Goal: Task Accomplishment & Management: Manage account settings

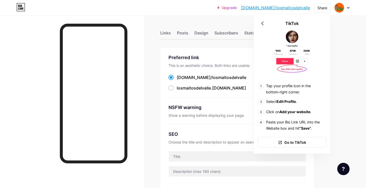
scroll to position [77, 0]
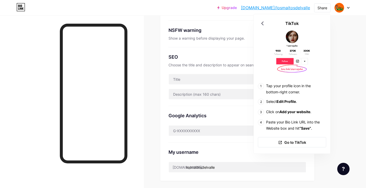
click at [220, 56] on div "SEO" at bounding box center [238, 56] width 138 height 7
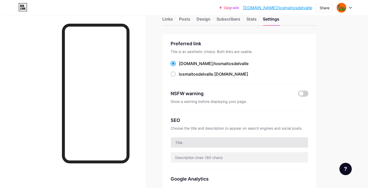
scroll to position [0, 0]
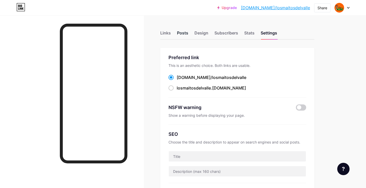
click at [187, 32] on div "Posts" at bounding box center [182, 34] width 11 height 9
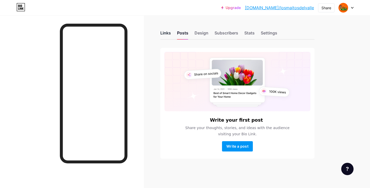
click at [170, 33] on div "Links" at bounding box center [165, 34] width 11 height 9
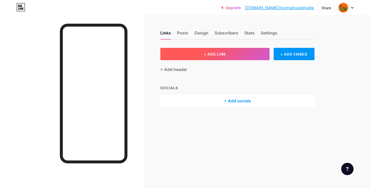
click at [226, 54] on span "+ ADD LINK" at bounding box center [215, 54] width 22 height 4
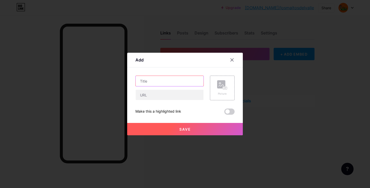
click at [180, 78] on input "text" at bounding box center [170, 81] width 68 height 10
type input "Menú"
click at [180, 91] on input "text" at bounding box center [170, 95] width 68 height 10
paste input "[URL][DOMAIN_NAME]"
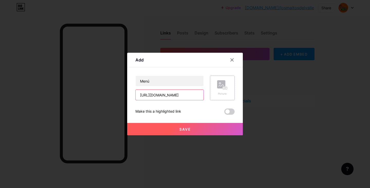
type input "[URL][DOMAIN_NAME]"
click at [216, 91] on div "Picture" at bounding box center [222, 88] width 25 height 25
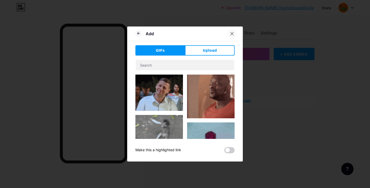
click at [233, 30] on div at bounding box center [231, 33] width 9 height 9
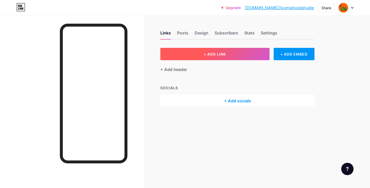
click at [232, 55] on button "+ ADD LINK" at bounding box center [214, 54] width 109 height 12
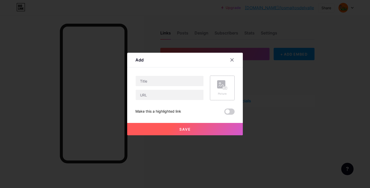
click at [226, 91] on div "Picture" at bounding box center [222, 87] width 10 height 15
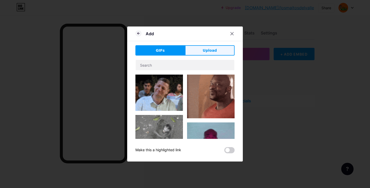
click at [202, 52] on button "Upload" at bounding box center [210, 50] width 50 height 10
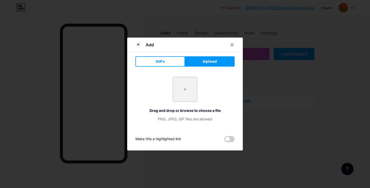
click at [187, 88] on input "file" at bounding box center [185, 89] width 24 height 24
type input "C:\fakepath\DEUNA A5 CON PATAS.png"
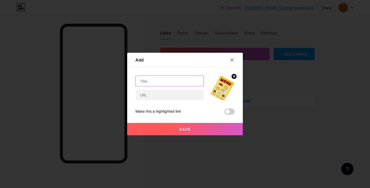
click at [168, 80] on input "text" at bounding box center [170, 81] width 68 height 10
type input "Menú"
click at [166, 98] on input "text" at bounding box center [170, 95] width 68 height 10
paste input "[URL][DOMAIN_NAME]"
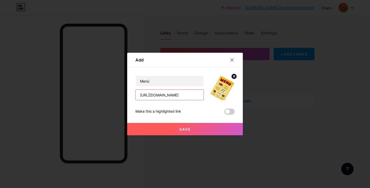
type input "[URL][DOMAIN_NAME]"
click at [205, 128] on button "Save" at bounding box center [185, 129] width 116 height 12
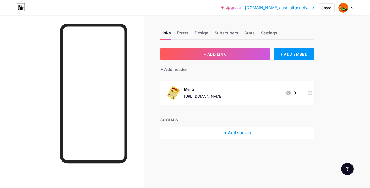
click at [336, 89] on div "Links Posts Design Subscribers Stats Settings + ADD LINK + ADD EMBED + Add head…" at bounding box center [168, 89] width 336 height 149
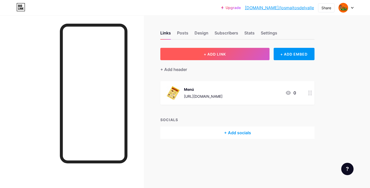
click at [254, 54] on button "+ ADD LINK" at bounding box center [214, 54] width 109 height 12
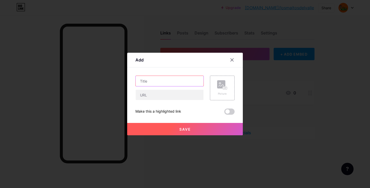
click at [170, 86] on input "text" at bounding box center [170, 81] width 68 height 10
type input "i"
type input "Instagram"
click at [161, 94] on input "text" at bounding box center [170, 95] width 68 height 10
paste input "[URL][DOMAIN_NAME]"
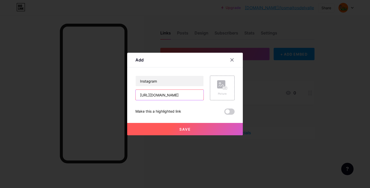
drag, startPoint x: 200, startPoint y: 95, endPoint x: 75, endPoint y: 94, distance: 124.9
click at [75, 94] on div "Add Content YouTube Play YouTube video without leaving your page. ADD Vimeo Pla…" at bounding box center [185, 94] width 370 height 188
type input "[URL][DOMAIN_NAME]"
click at [226, 93] on div "Picture" at bounding box center [222, 94] width 10 height 4
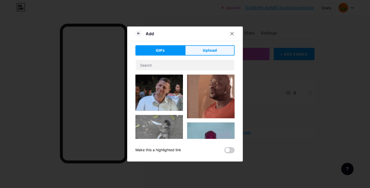
click at [209, 45] on button "Upload" at bounding box center [210, 50] width 50 height 10
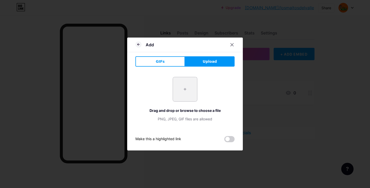
click at [183, 80] on input "file" at bounding box center [185, 89] width 24 height 24
type input "C:\fakepath\Instagram-Logo-2016.png"
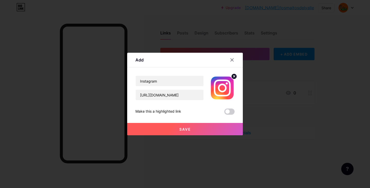
click at [186, 127] on span "Save" at bounding box center [185, 129] width 12 height 4
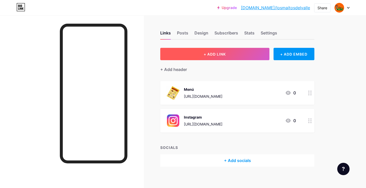
click at [222, 52] on span "+ ADD LINK" at bounding box center [215, 54] width 22 height 4
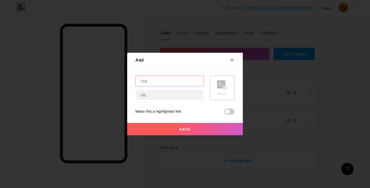
click at [166, 77] on input "text" at bounding box center [170, 81] width 68 height 10
type input "Facebook"
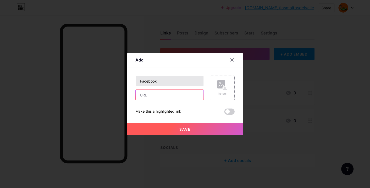
paste input "[URL][DOMAIN_NAME][DOMAIN_NAME][PERSON_NAME]"
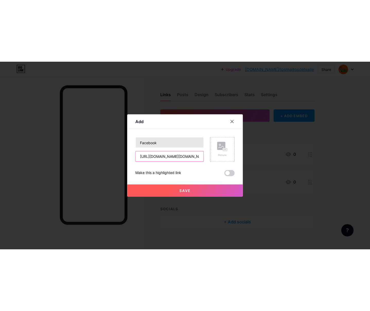
scroll to position [0, 8]
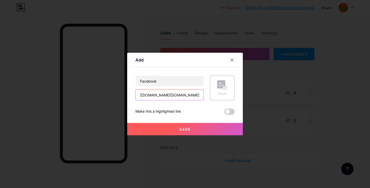
type input "[URL][DOMAIN_NAME][DOMAIN_NAME][PERSON_NAME]"
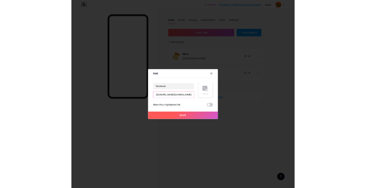
scroll to position [0, 0]
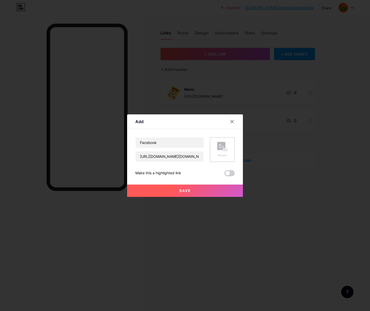
click at [225, 145] on rect at bounding box center [221, 146] width 8 height 8
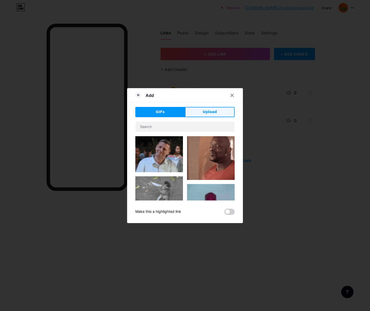
click at [207, 110] on span "Upload" at bounding box center [209, 111] width 14 height 5
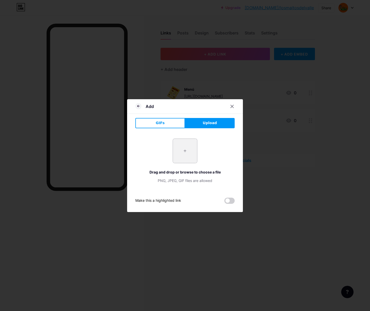
click at [188, 144] on input "file" at bounding box center [185, 151] width 24 height 24
type input "C:\fakepath\Logo_de_Facebook.png"
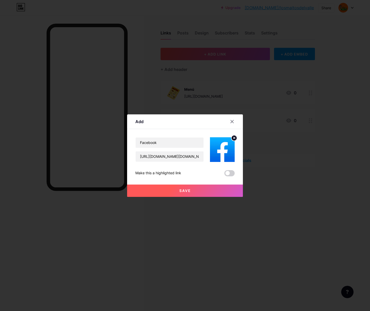
drag, startPoint x: 196, startPoint y: 103, endPoint x: 207, endPoint y: 88, distance: 18.6
click at [207, 88] on div "Add Content YouTube Play YouTube video without leaving your page. ADD Vimeo Pla…" at bounding box center [185, 155] width 370 height 311
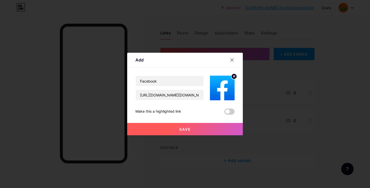
click at [215, 126] on button "Save" at bounding box center [185, 129] width 116 height 12
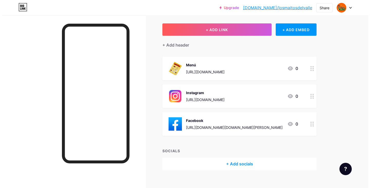
scroll to position [26, 0]
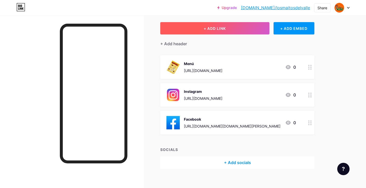
click at [249, 29] on button "+ ADD LINK" at bounding box center [214, 28] width 109 height 12
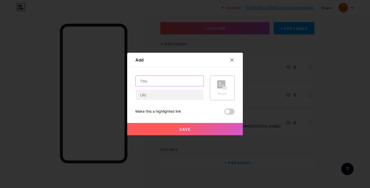
click at [191, 80] on input "text" at bounding box center [170, 81] width 68 height 10
paste input "[URL][DOMAIN_NAME][DOMAIN_NAME][PERSON_NAME]"
type input "[URL][DOMAIN_NAME][DOMAIN_NAME][PERSON_NAME]"
click at [183, 97] on input "text" at bounding box center [170, 95] width 68 height 10
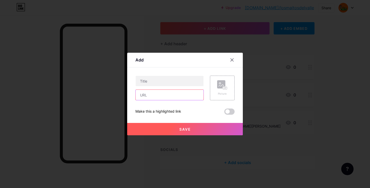
paste input "[URL][DOMAIN_NAME][DOMAIN_NAME][PERSON_NAME]"
type input "[URL][DOMAIN_NAME][DOMAIN_NAME][PERSON_NAME]"
click at [180, 81] on input "text" at bounding box center [170, 81] width 68 height 10
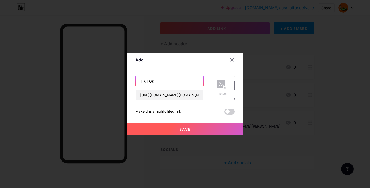
type input "TIK TOK"
click at [221, 83] on rect at bounding box center [221, 84] width 8 height 8
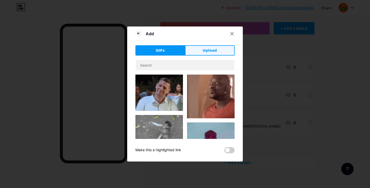
click at [204, 51] on span "Upload" at bounding box center [210, 50] width 14 height 5
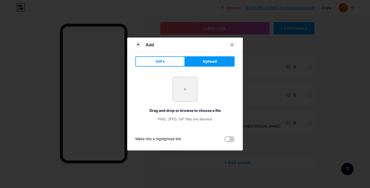
click at [186, 91] on input "file" at bounding box center [185, 89] width 24 height 24
type input "C:\fakepath\unnamed (5).png"
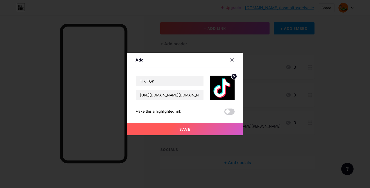
click at [197, 126] on button "Save" at bounding box center [185, 129] width 116 height 12
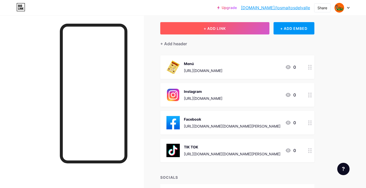
click at [219, 26] on span "+ ADD LINK" at bounding box center [215, 28] width 22 height 4
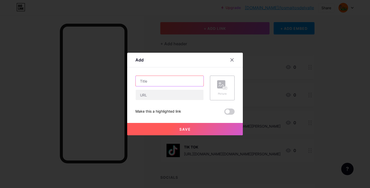
click at [172, 79] on input "text" at bounding box center [170, 81] width 68 height 10
type input "Promociones"
click at [164, 97] on input "text" at bounding box center [170, 95] width 68 height 10
paste input "[URL][DOMAIN_NAME]"
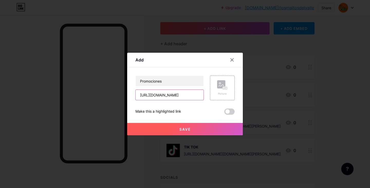
type input "[URL][DOMAIN_NAME]"
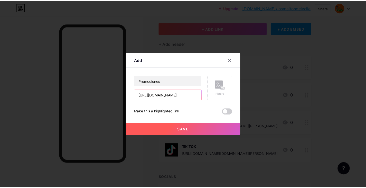
scroll to position [0, 0]
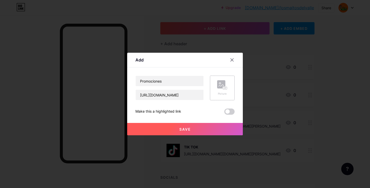
click at [223, 85] on rect at bounding box center [221, 84] width 8 height 8
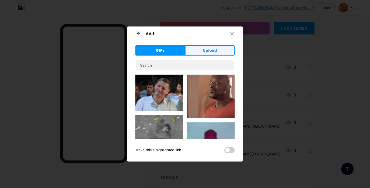
click at [196, 50] on button "Upload" at bounding box center [210, 50] width 50 height 10
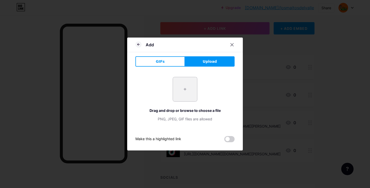
click at [185, 84] on input "file" at bounding box center [185, 89] width 24 height 24
type input "C:\fakepath\MENU 2025.png"
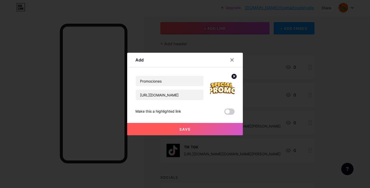
click at [233, 75] on circle at bounding box center [234, 76] width 6 height 6
click at [225, 86] on rect at bounding box center [221, 84] width 8 height 8
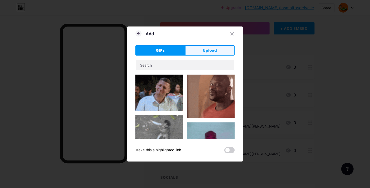
click at [198, 51] on button "Upload" at bounding box center [210, 50] width 50 height 10
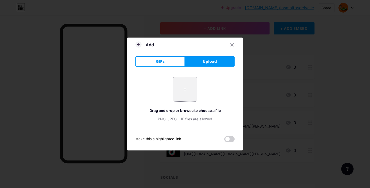
click at [186, 89] on input "file" at bounding box center [185, 89] width 24 height 24
type input "C:\fakepath\MENU 2025 (1).png"
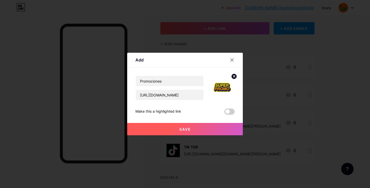
click at [199, 131] on button "Save" at bounding box center [185, 129] width 116 height 12
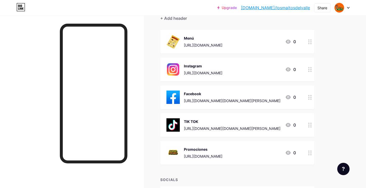
scroll to position [51, 0]
click at [218, 125] on div "TIK TOK [URL][DOMAIN_NAME][DOMAIN_NAME][PERSON_NAME]" at bounding box center [232, 124] width 97 height 13
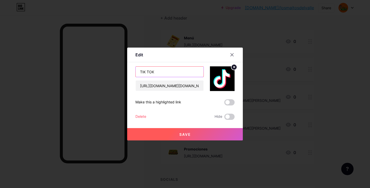
drag, startPoint x: 164, startPoint y: 75, endPoint x: 113, endPoint y: 73, distance: 50.7
click at [113, 73] on div "Edit Content YouTube Play YouTube video without leaving your page. ADD Vimeo Pl…" at bounding box center [185, 94] width 370 height 188
type input "Tik Tok"
click at [208, 132] on button "Save" at bounding box center [185, 134] width 116 height 12
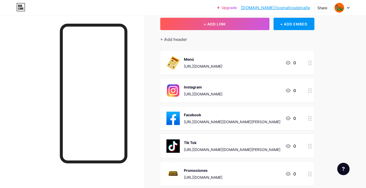
scroll to position [0, 0]
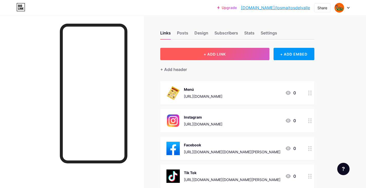
click at [220, 54] on span "+ ADD LINK" at bounding box center [215, 54] width 22 height 4
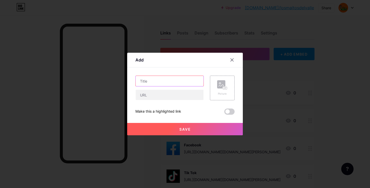
click at [169, 81] on input "text" at bounding box center [170, 81] width 68 height 10
type input "Whatsapp"
click at [165, 90] on input "text" at bounding box center [170, 95] width 68 height 10
paste input "[URL][DOMAIN_NAME]"
type input "[URL][DOMAIN_NAME]"
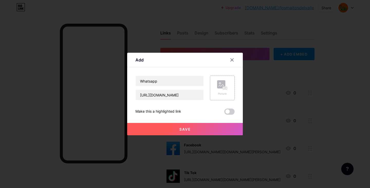
click at [225, 90] on div "Picture" at bounding box center [222, 87] width 10 height 15
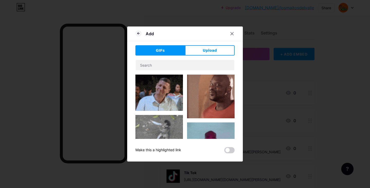
click at [200, 43] on div "Add GIFs Upload Content YouTube Play YouTube video without leaving your page. A…" at bounding box center [185, 93] width 116 height 135
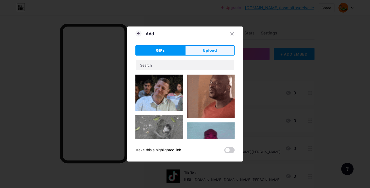
click at [201, 47] on button "Upload" at bounding box center [210, 50] width 50 height 10
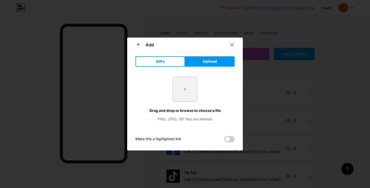
click at [187, 90] on input "file" at bounding box center [185, 89] width 24 height 24
type input "C:\fakepath\images (2).jpeg"
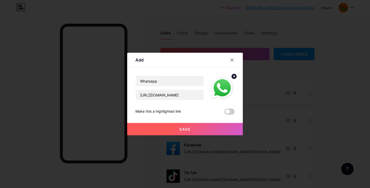
click at [199, 127] on button "Save" at bounding box center [185, 129] width 116 height 12
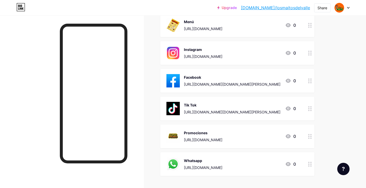
scroll to position [103, 0]
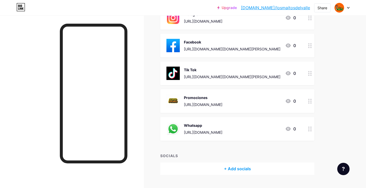
click at [308, 131] on div at bounding box center [310, 129] width 9 height 24
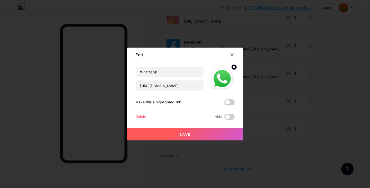
click at [290, 69] on div at bounding box center [185, 94] width 370 height 188
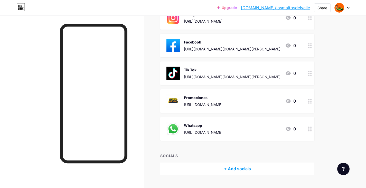
click at [243, 127] on div "Whatsapp [URL][DOMAIN_NAME] 0" at bounding box center [232, 128] width 130 height 13
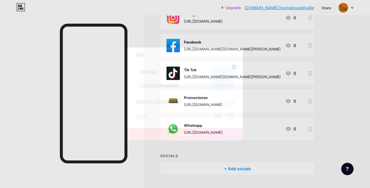
click at [224, 45] on div "Edit Content YouTube Play YouTube video without leaving your page. ADD Vimeo Pl…" at bounding box center [185, 94] width 370 height 188
click at [232, 52] on div at bounding box center [231, 54] width 9 height 9
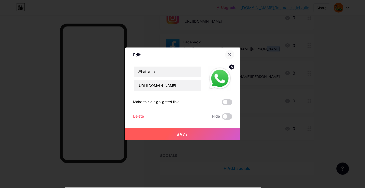
click at [232, 52] on div "Facebook [URL][DOMAIN_NAME][DOMAIN_NAME][PERSON_NAME] 0" at bounding box center [237, 46] width 154 height 24
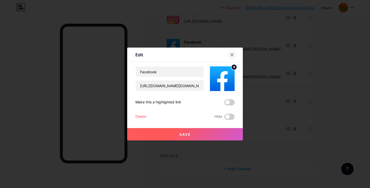
click at [233, 56] on icon at bounding box center [232, 55] width 4 height 4
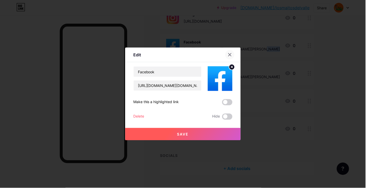
click at [233, 56] on div "Facebook [URL][DOMAIN_NAME][DOMAIN_NAME][PERSON_NAME] 0" at bounding box center [237, 46] width 154 height 24
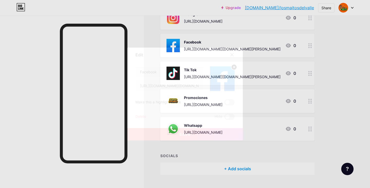
click at [232, 53] on icon at bounding box center [232, 55] width 4 height 4
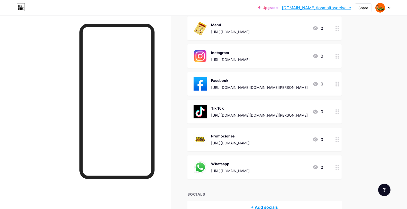
scroll to position [37, 0]
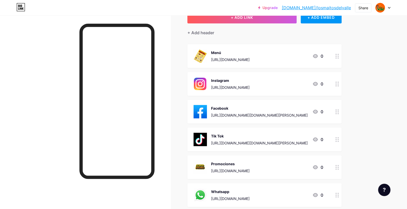
click at [339, 188] on circle at bounding box center [337, 196] width 1 height 1
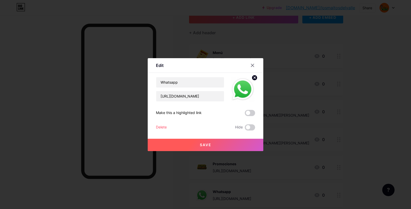
drag, startPoint x: 338, startPoint y: 160, endPoint x: 338, endPoint y: 140, distance: 20.3
click at [338, 140] on div at bounding box center [205, 104] width 411 height 209
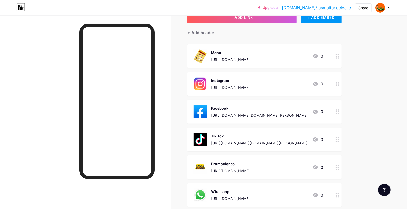
click at [337, 188] on div at bounding box center [337, 195] width 9 height 24
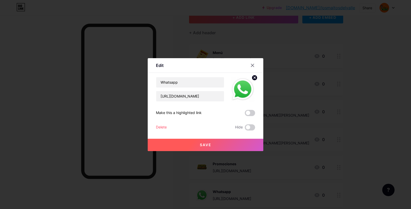
click at [337, 188] on div at bounding box center [205, 104] width 411 height 209
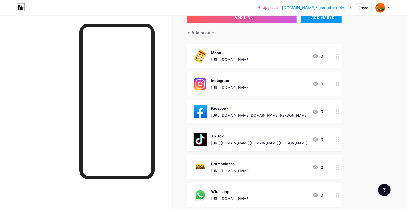
click at [327, 188] on div "Whatsapp [URL][DOMAIN_NAME] 0" at bounding box center [264, 195] width 154 height 24
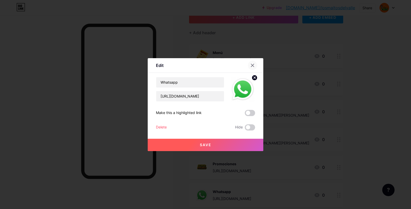
click at [251, 63] on icon at bounding box center [253, 65] width 4 height 4
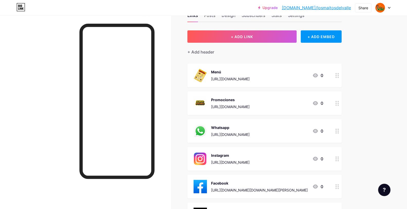
scroll to position [14, 0]
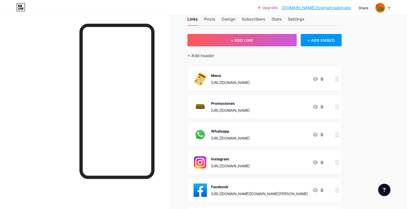
click at [282, 130] on div "Whatsapp [URL][DOMAIN_NAME] 0" at bounding box center [258, 134] width 130 height 13
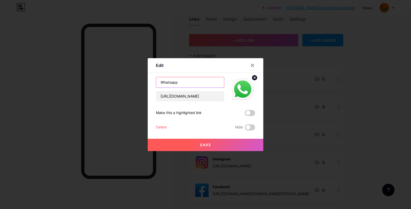
click at [194, 82] on input "Whatsapp" at bounding box center [190, 82] width 68 height 10
click at [174, 83] on input "Whatsapp" at bounding box center [190, 82] width 68 height 10
type input "WhatsApp"
click at [213, 144] on button "Save" at bounding box center [206, 144] width 116 height 12
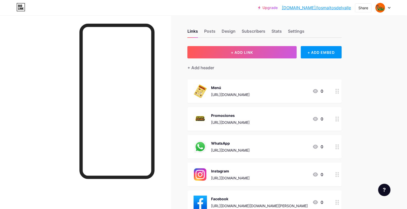
scroll to position [0, 0]
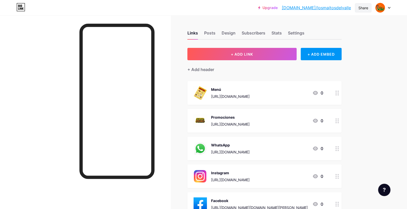
click at [360, 9] on div "Share" at bounding box center [363, 7] width 10 height 5
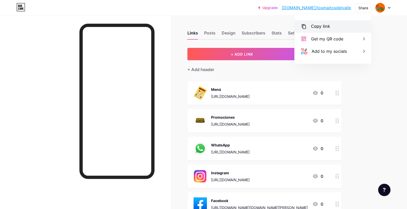
click at [335, 23] on div "Copy link" at bounding box center [332, 26] width 77 height 12
